Goal: Information Seeking & Learning: Understand process/instructions

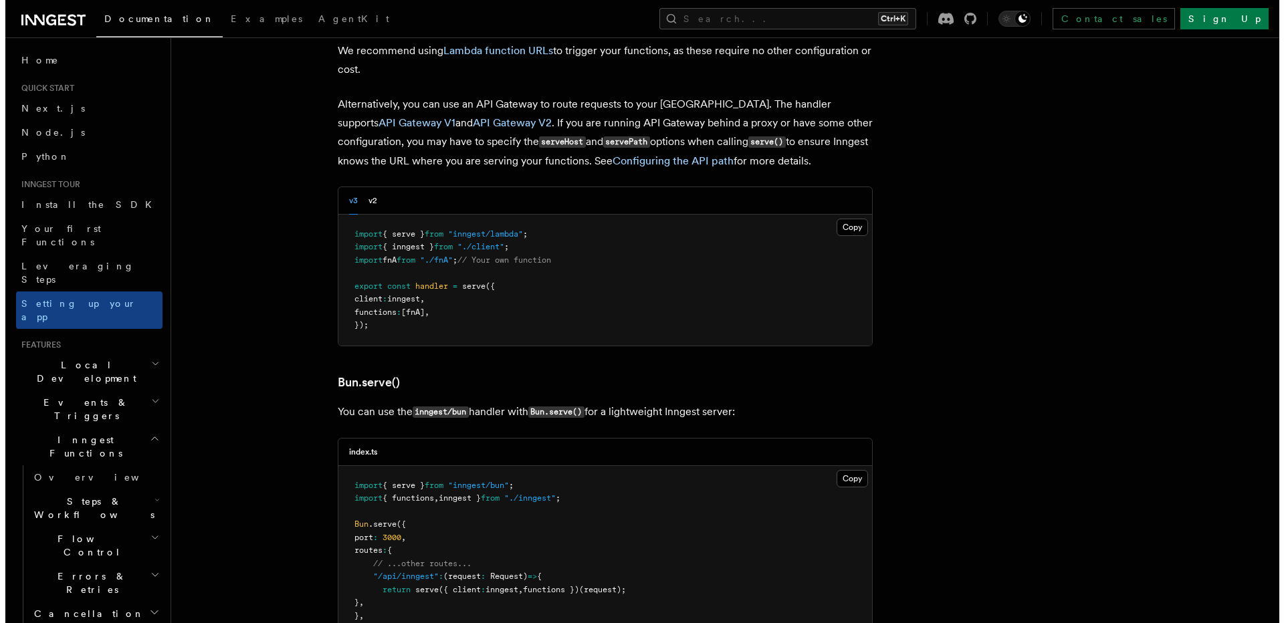
scroll to position [1605, 0]
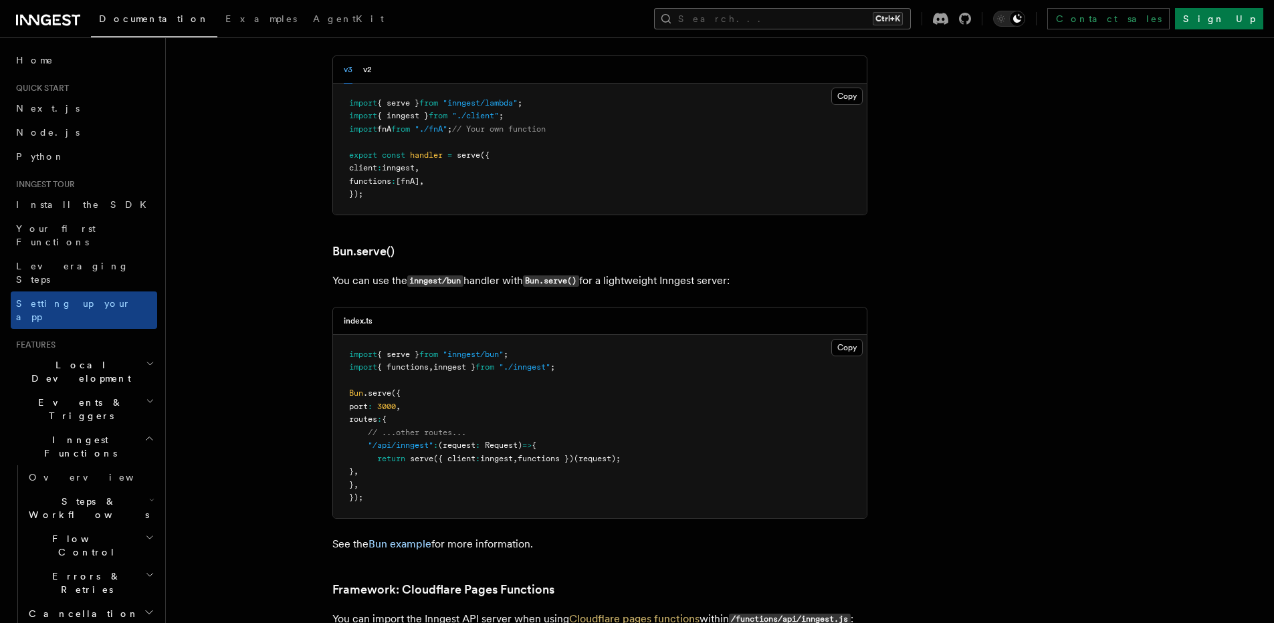
click at [805, 23] on button "Search... Ctrl+K" at bounding box center [782, 18] width 257 height 21
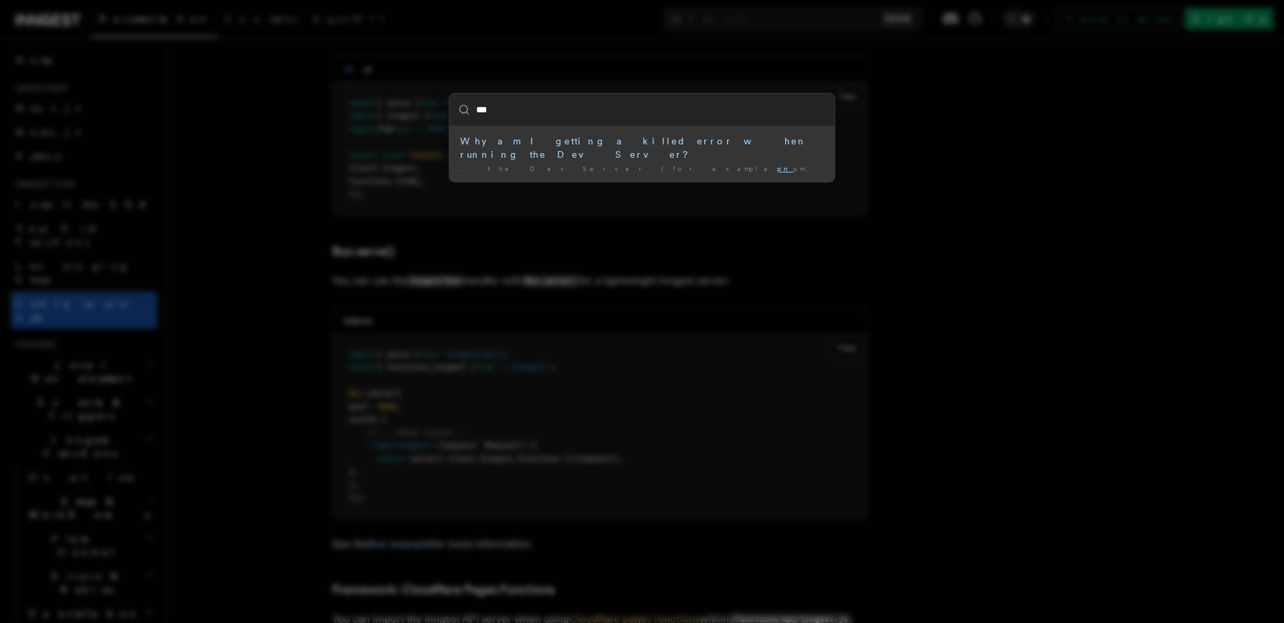
click at [524, 110] on input "***" at bounding box center [641, 110] width 385 height 32
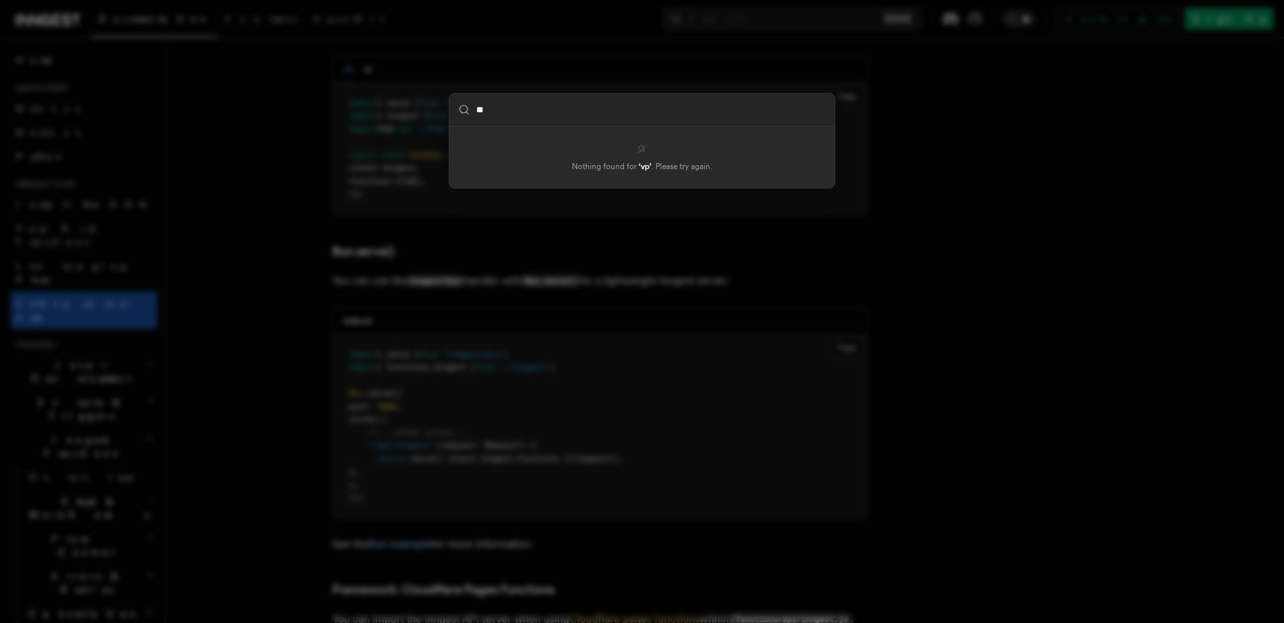
type input "*"
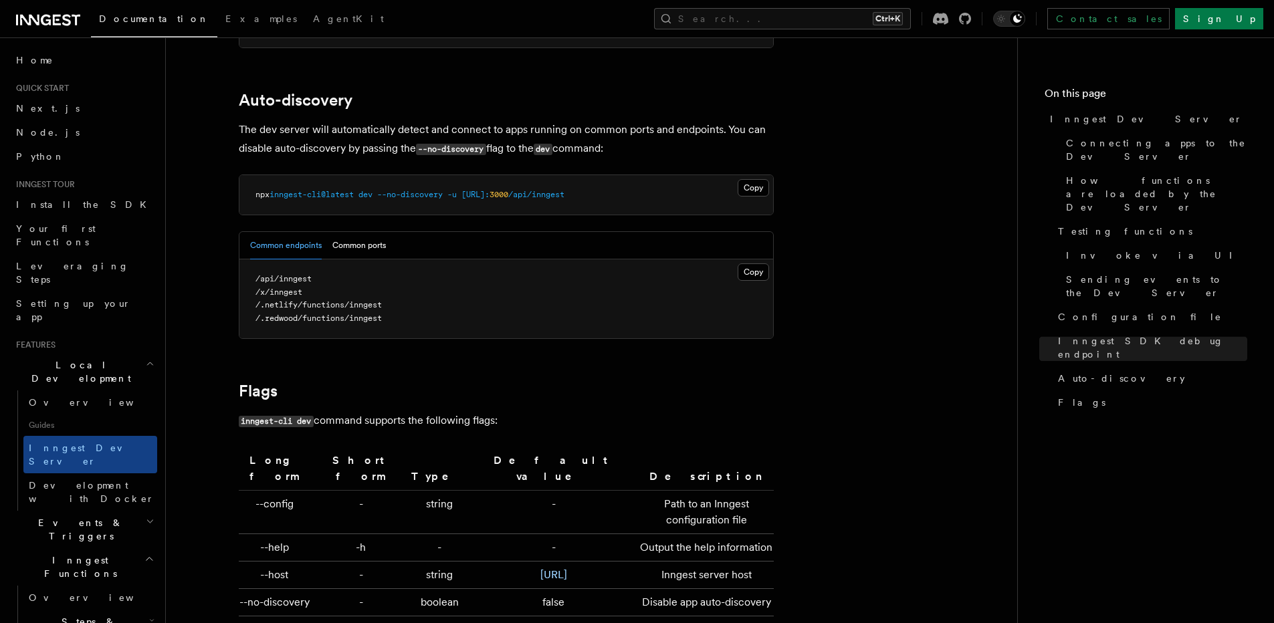
scroll to position [4079, 0]
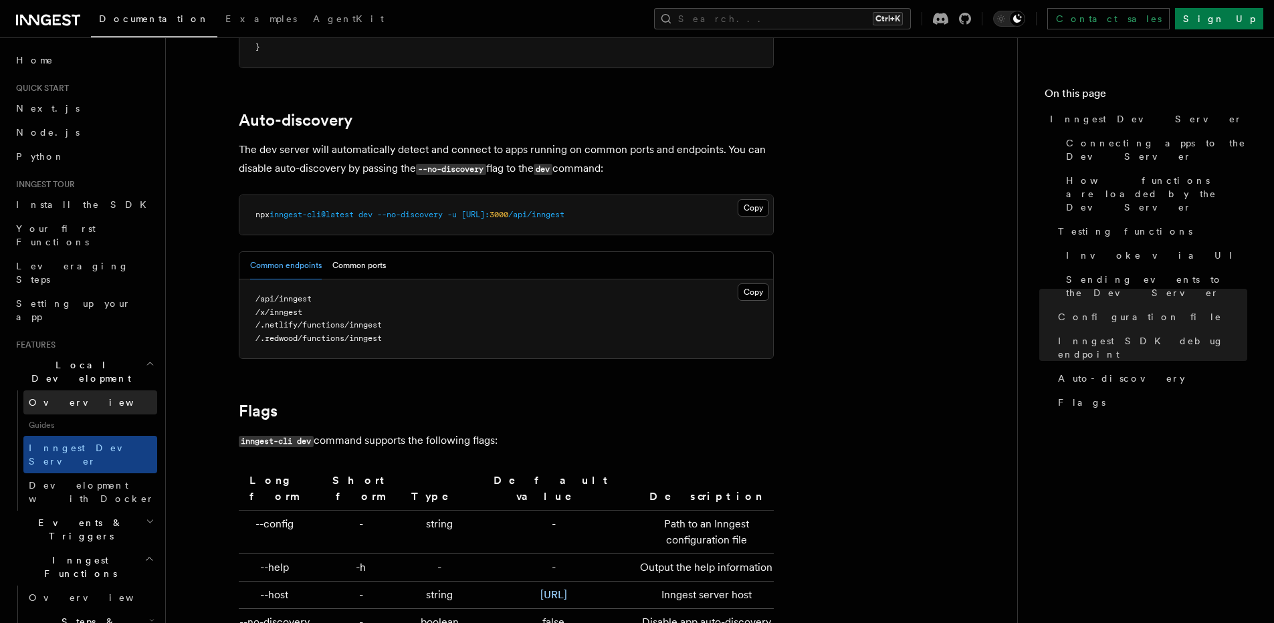
click at [53, 397] on span "Overview" at bounding box center [98, 402] width 138 height 11
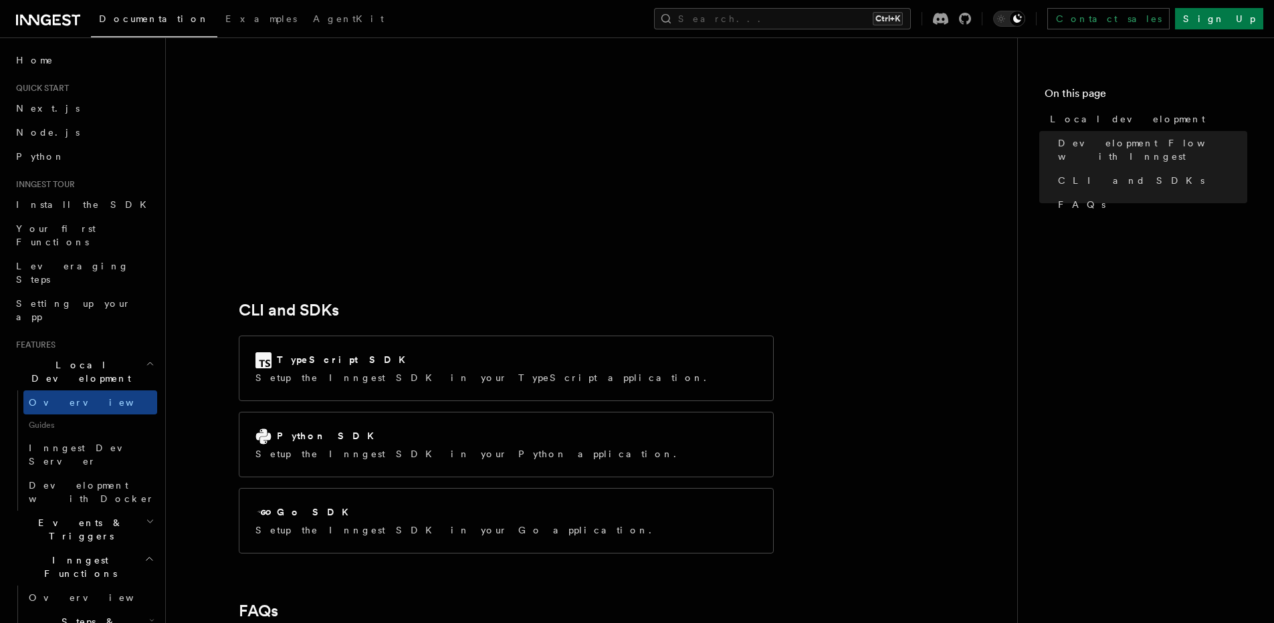
scroll to position [1538, 0]
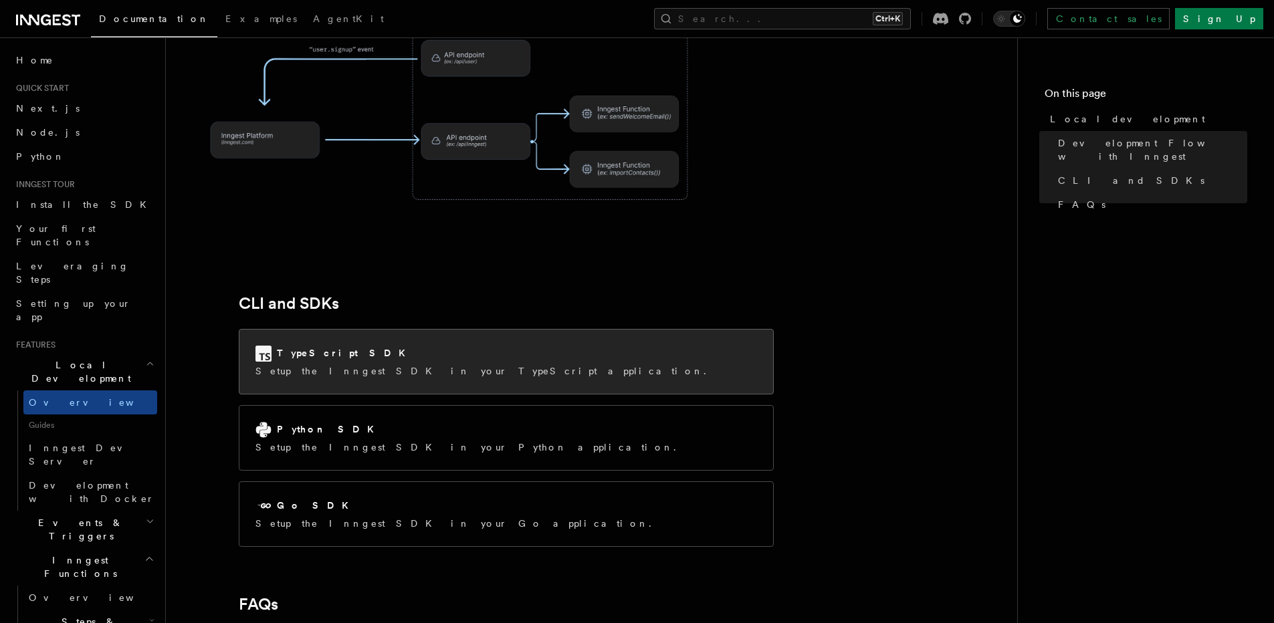
click at [392, 364] on p "Setup the Inngest SDK in your TypeScript application." at bounding box center [484, 370] width 459 height 13
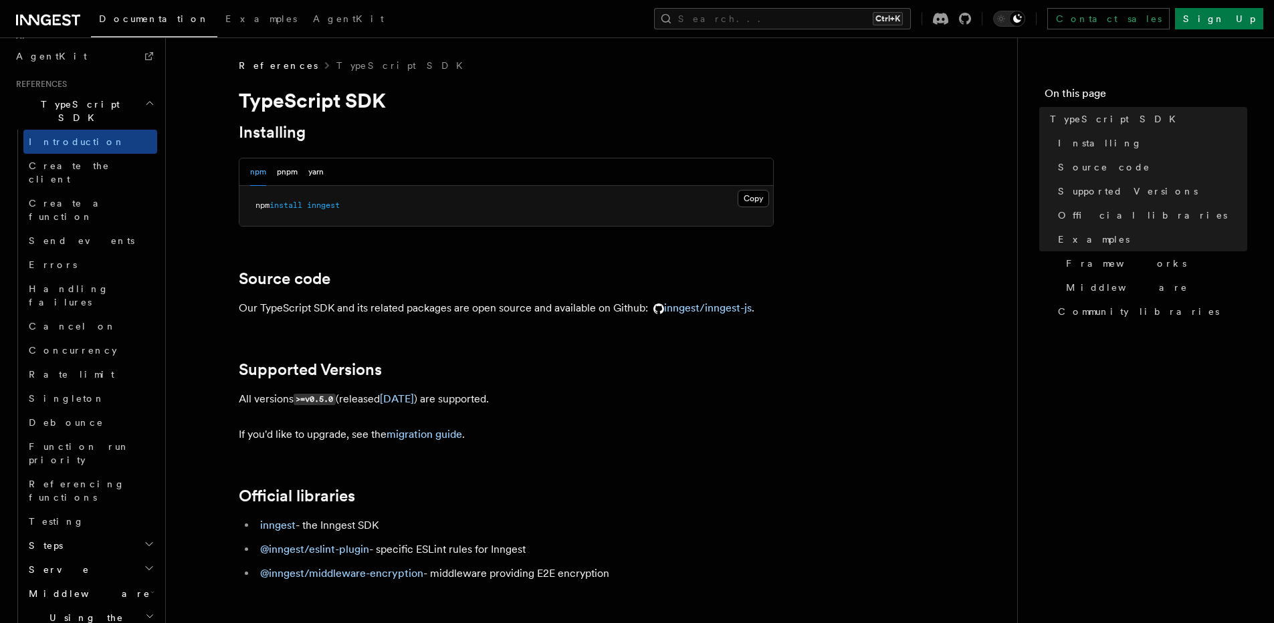
scroll to position [907, 0]
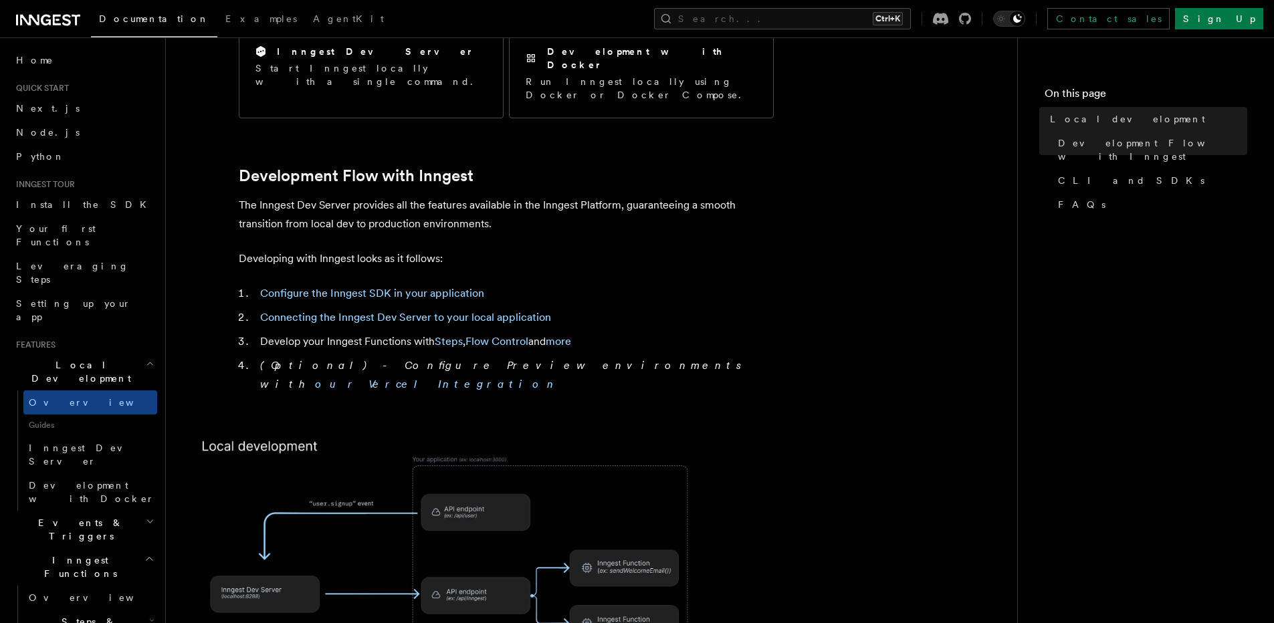
scroll to position [602, 0]
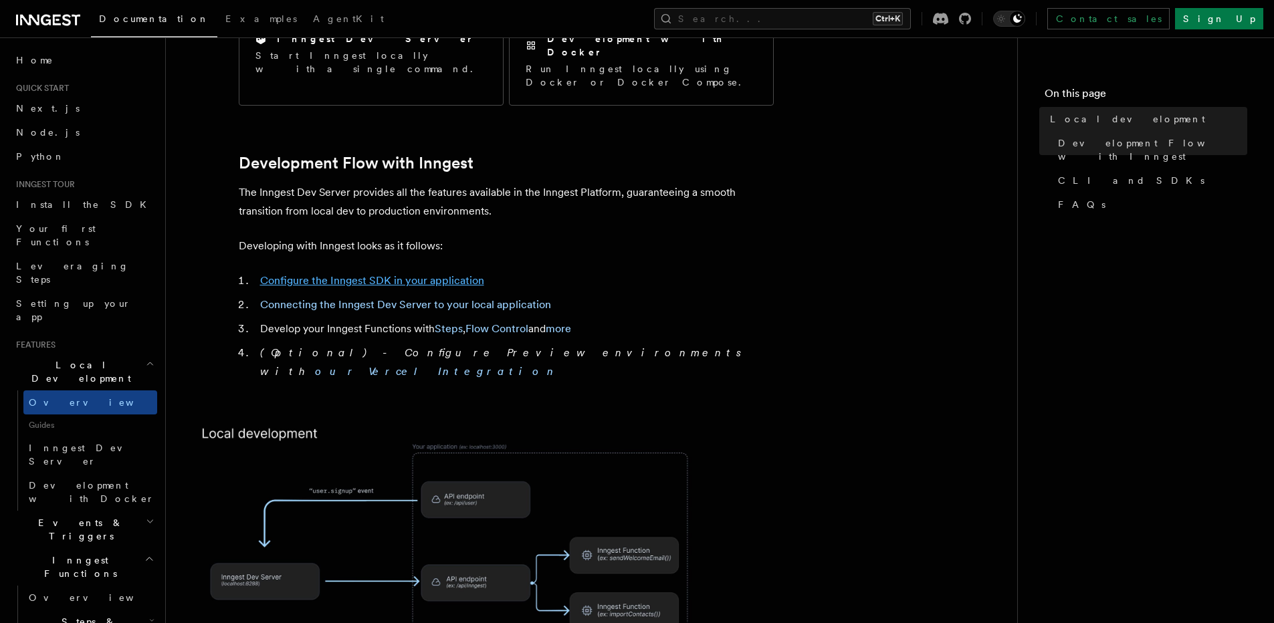
click at [433, 274] on link "Configure the Inngest SDK in your application" at bounding box center [372, 280] width 224 height 13
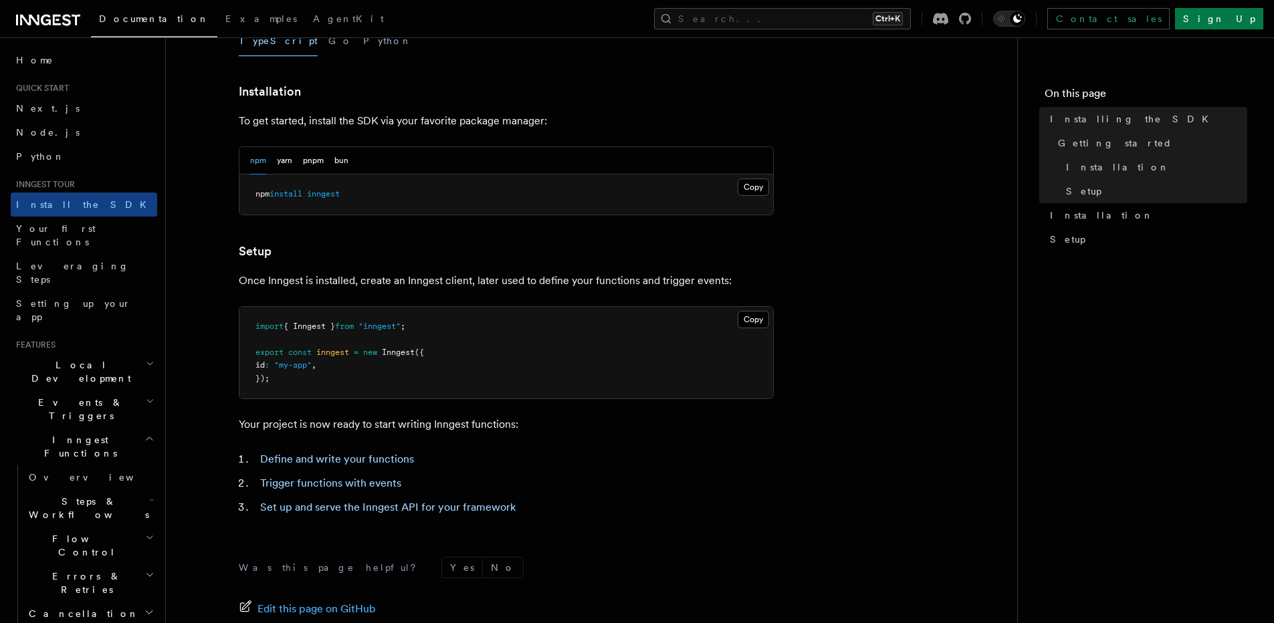
scroll to position [489, 0]
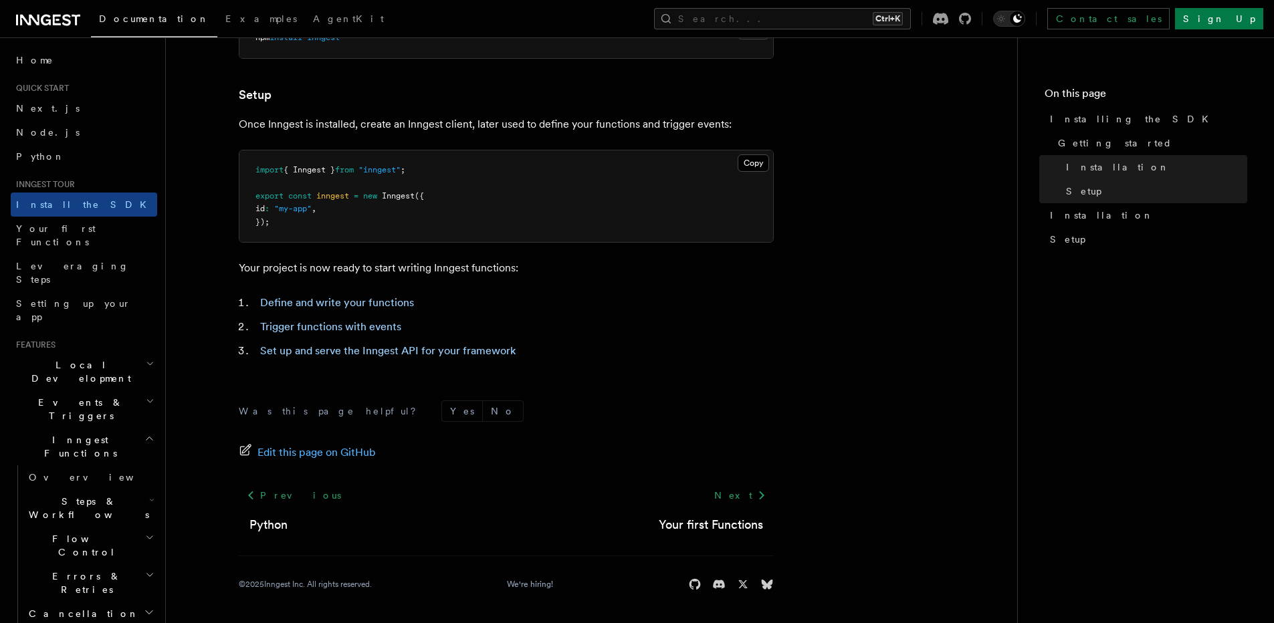
scroll to position [602, 0]
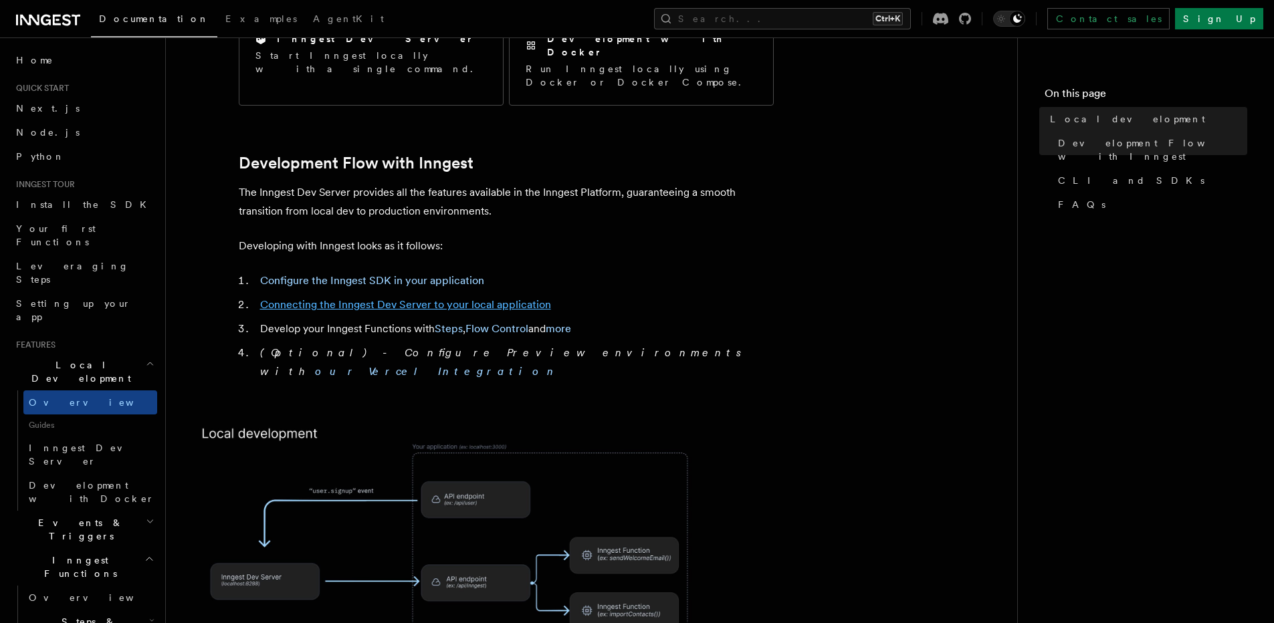
click at [385, 298] on link "Connecting the Inngest Dev Server to your local application" at bounding box center [405, 304] width 291 height 13
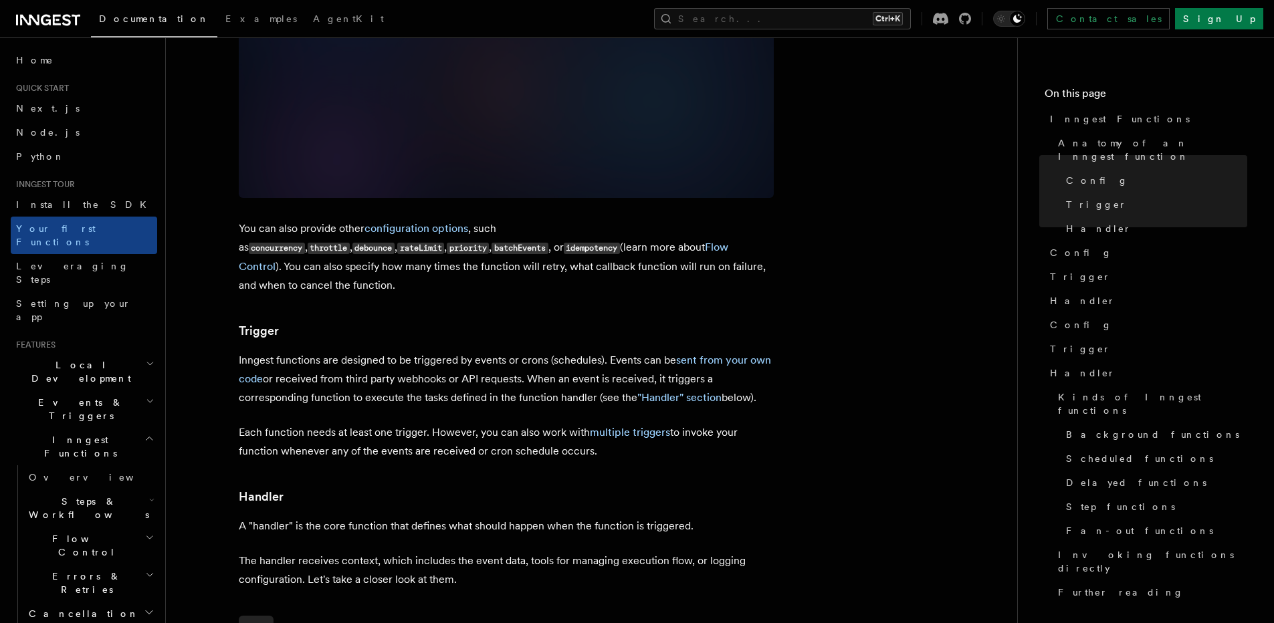
scroll to position [736, 0]
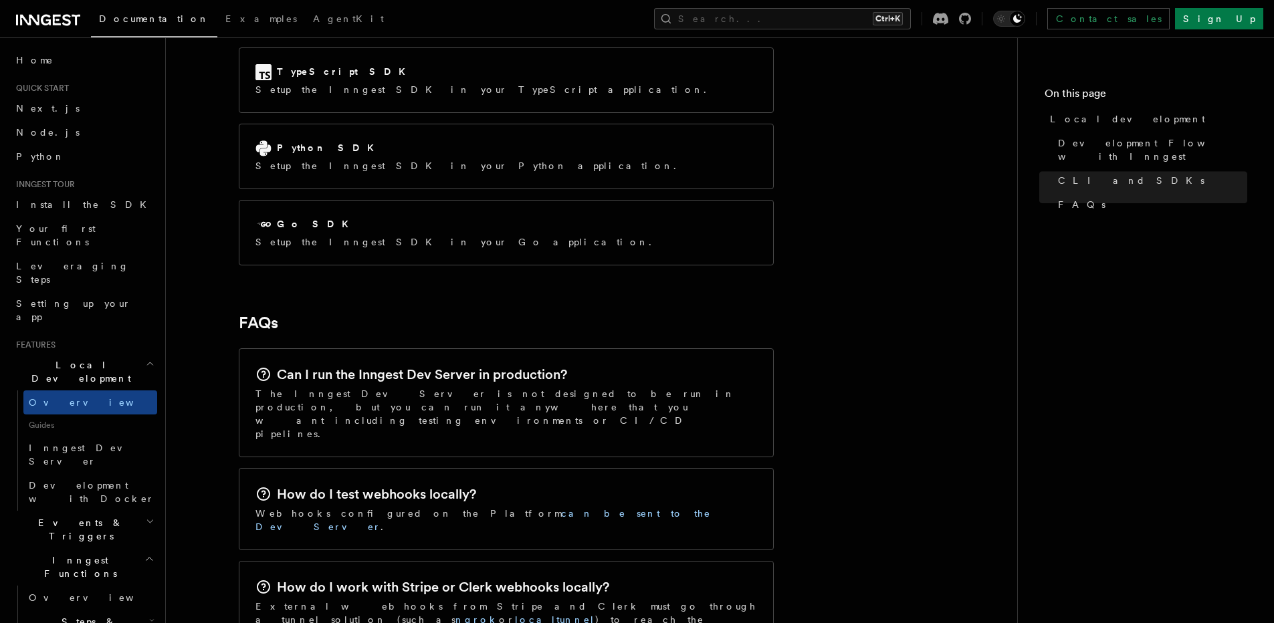
scroll to position [1719, 0]
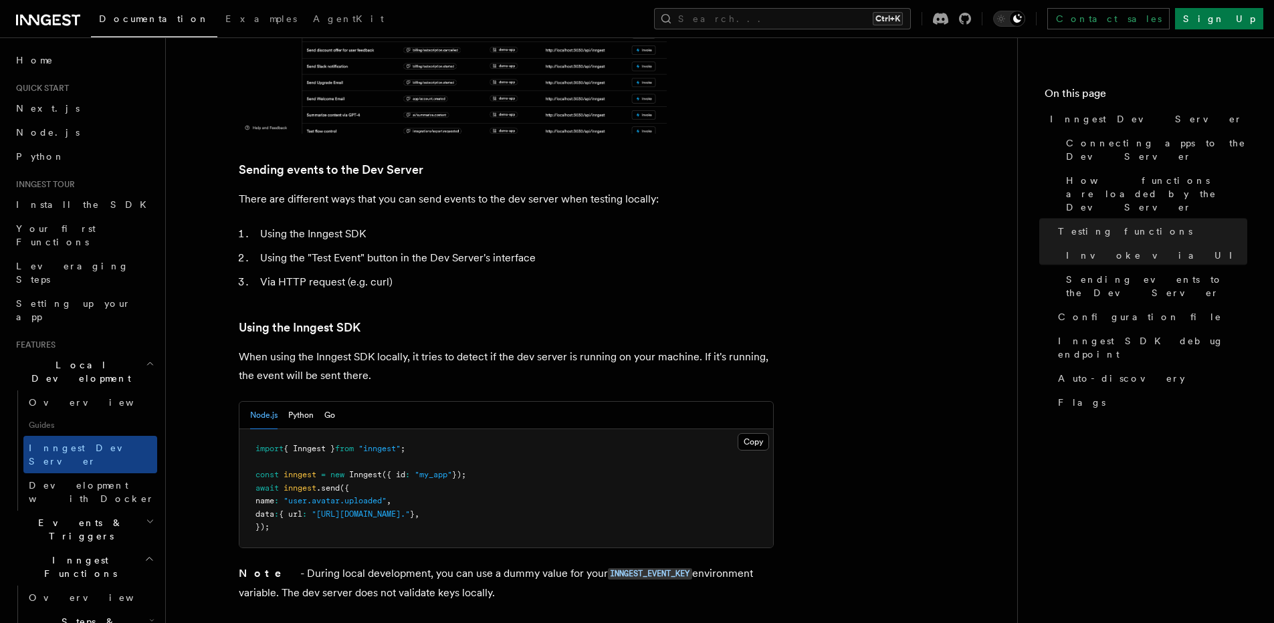
scroll to position [2597, 0]
